Goal: Task Accomplishment & Management: Complete application form

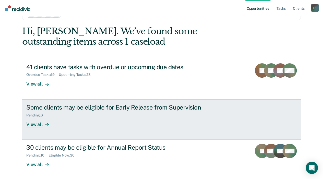
scroll to position [17, 0]
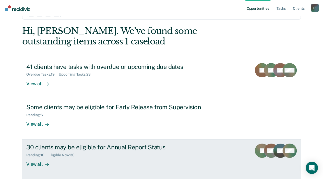
click at [33, 164] on div "View all" at bounding box center [40, 162] width 29 height 10
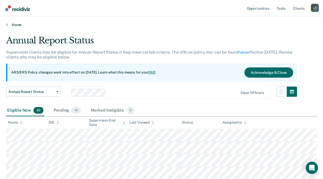
drag, startPoint x: 57, startPoint y: 27, endPoint x: 59, endPoint y: 24, distance: 3.5
click at [53, 90] on span "Annual Report Status" at bounding box center [31, 92] width 46 height 4
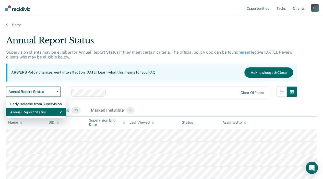
click at [47, 111] on div "Annual Report Status" at bounding box center [36, 112] width 52 height 8
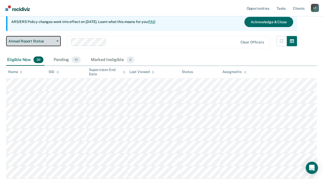
scroll to position [51, 0]
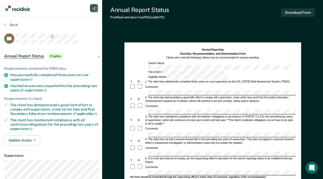
click at [48, 17] on section "Back FO Annual Report Status Eligible Requirements validated by OIMS data Has s…" at bounding box center [51, 127] width 102 height 222
click at [137, 103] on div at bounding box center [140, 106] width 7 height 6
click at [157, 29] on div "Annual Report Status Last edited by Loretta.Flores@tdcj.texas.gov a few seconds…" at bounding box center [212, 144] width 221 height 289
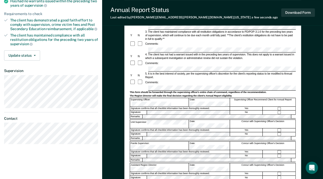
scroll to position [85, 0]
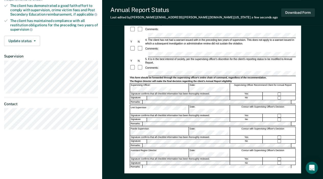
scroll to position [65, 0]
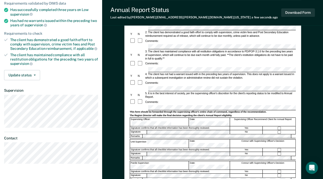
click at [276, 61] on div "Comments:" at bounding box center [212, 64] width 166 height 6
click at [303, 10] on button "Download Form" at bounding box center [298, 12] width 34 height 8
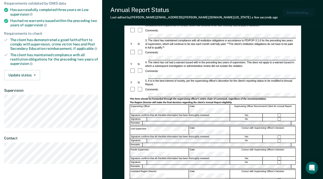
scroll to position [0, 0]
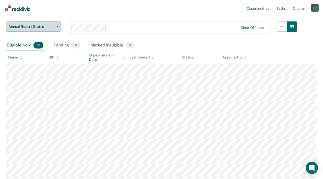
scroll to position [51, 0]
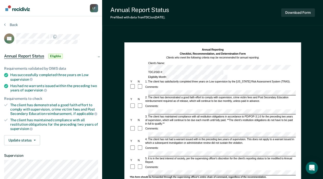
click at [62, 32] on div "Back" at bounding box center [51, 27] width 94 height 11
click at [235, 29] on div "Annual Report Status Prefilled with data from TDCJ on 09-24-2025 . Download For…" at bounding box center [212, 144] width 221 height 289
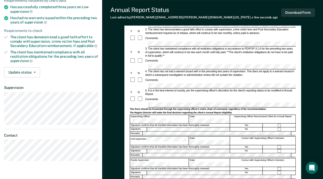
scroll to position [85, 0]
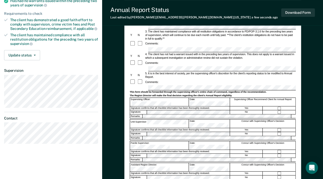
click at [277, 106] on div at bounding box center [279, 108] width 33 height 4
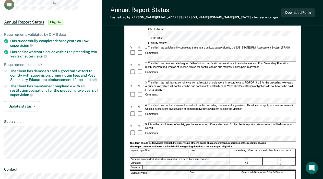
scroll to position [0, 0]
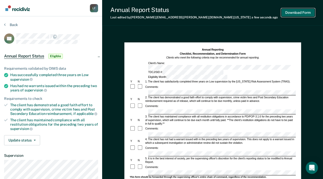
click at [301, 11] on button "Download Form" at bounding box center [298, 12] width 34 height 8
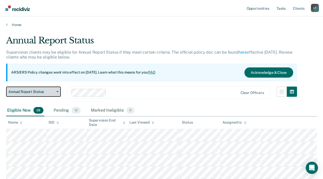
click at [38, 91] on span "Annual Report Status" at bounding box center [31, 92] width 46 height 4
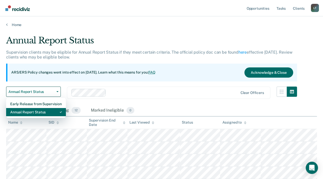
click at [26, 111] on div "Annual Report Status" at bounding box center [36, 112] width 52 height 8
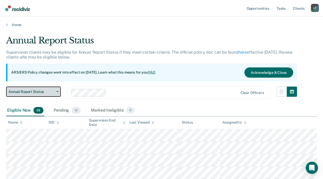
click at [45, 90] on span "Annual Report Status" at bounding box center [31, 92] width 46 height 4
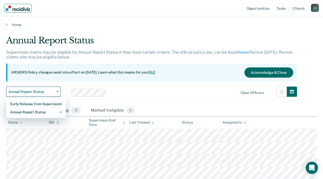
click at [18, 8] on img "Main navigation" at bounding box center [18, 8] width 24 height 6
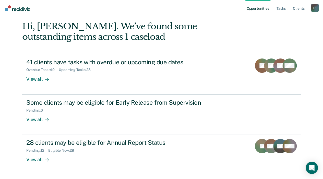
scroll to position [4, 0]
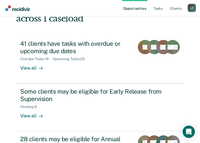
scroll to position [51, 0]
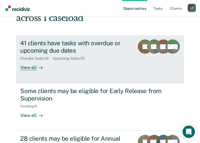
click at [29, 66] on div "View all" at bounding box center [34, 65] width 29 height 10
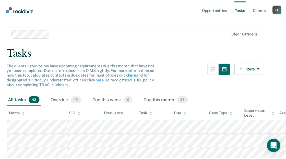
scroll to position [17, 0]
